Goal: Task Accomplishment & Management: Complete application form

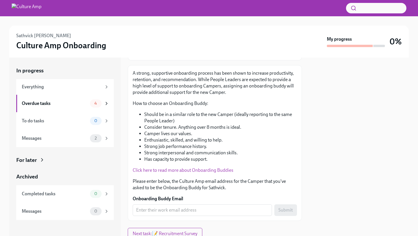
scroll to position [84, 0]
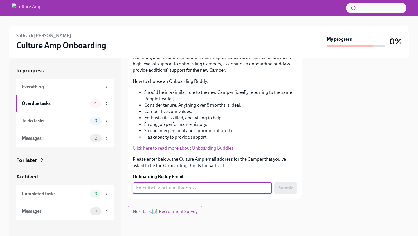
click at [173, 188] on input "Onboarding Buddy Email" at bounding box center [202, 188] width 139 height 12
type input "[PERSON_NAME][EMAIL_ADDRESS][DOMAIN_NAME]"
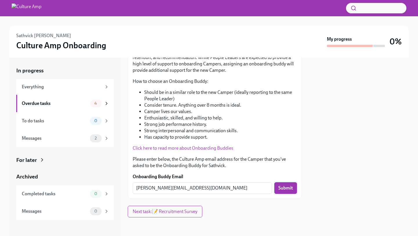
click at [288, 189] on span "Submit" at bounding box center [286, 188] width 15 height 6
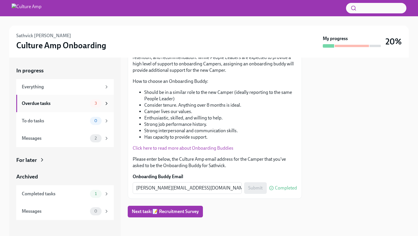
click at [61, 104] on div "Overdue tasks" at bounding box center [55, 103] width 66 height 6
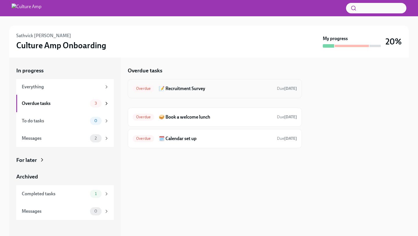
click at [232, 89] on h6 "📝 Recruitment Survey" at bounding box center [216, 88] width 114 height 6
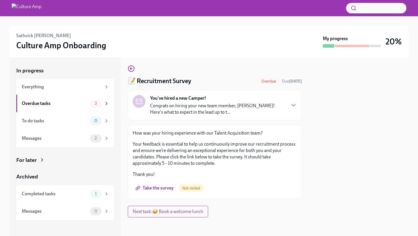
scroll to position [1, 0]
click at [158, 190] on span "Take the survey" at bounding box center [155, 189] width 37 height 6
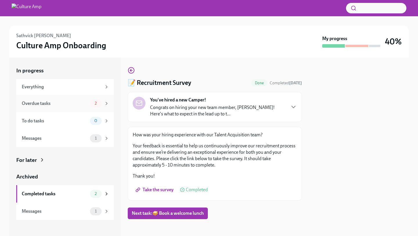
click at [59, 104] on div "Overdue tasks" at bounding box center [55, 103] width 66 height 6
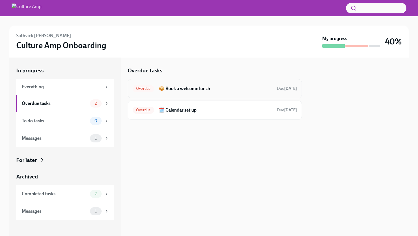
click at [228, 94] on div "Overdue 🥪 Book a welcome lunch Due [DATE]" at bounding box center [215, 88] width 174 height 19
click at [203, 87] on h6 "🥪 Book a welcome lunch" at bounding box center [216, 88] width 114 height 6
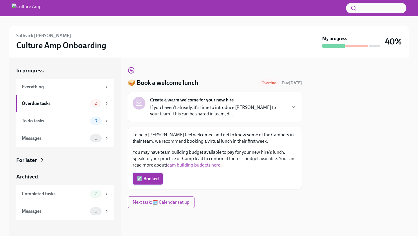
click at [153, 176] on span "☑️ Booked" at bounding box center [148, 179] width 22 height 6
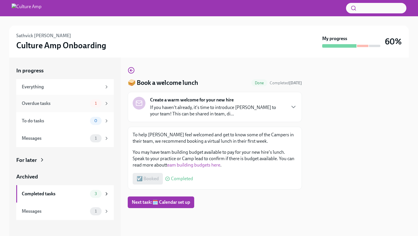
click at [65, 101] on div "Overdue tasks" at bounding box center [55, 103] width 66 height 6
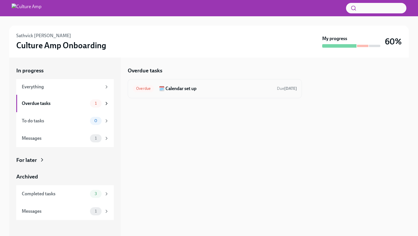
click at [230, 93] on div "Overdue 🗓️ Calendar set up Due [DATE]" at bounding box center [215, 88] width 164 height 9
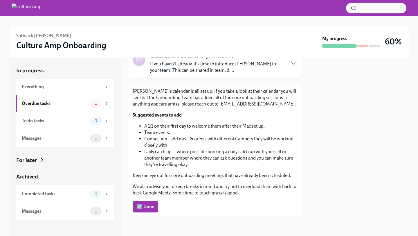
scroll to position [43, 0]
click at [148, 207] on span "☑️ Done" at bounding box center [145, 207] width 17 height 6
